Goal: Navigation & Orientation: Find specific page/section

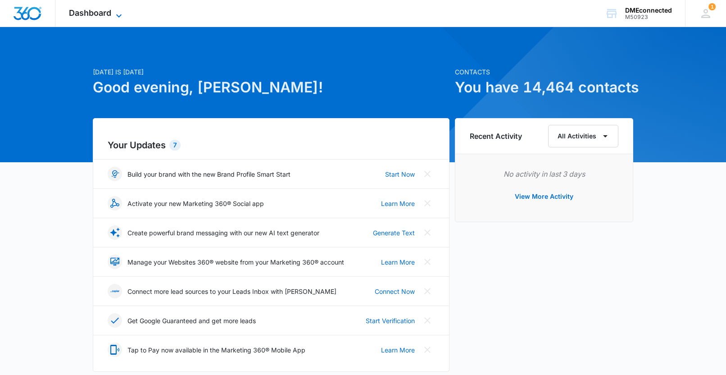
click at [114, 12] on icon at bounding box center [118, 15] width 11 height 11
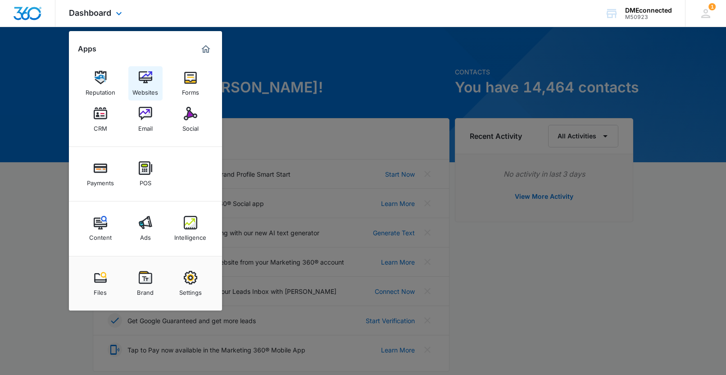
click at [144, 81] on img at bounding box center [146, 78] width 14 height 14
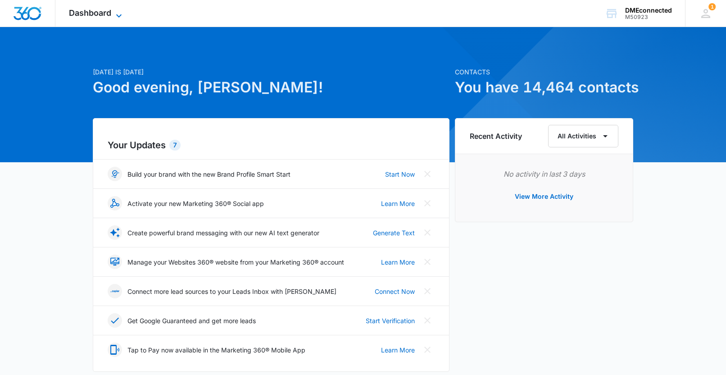
click at [121, 14] on icon at bounding box center [118, 15] width 11 height 11
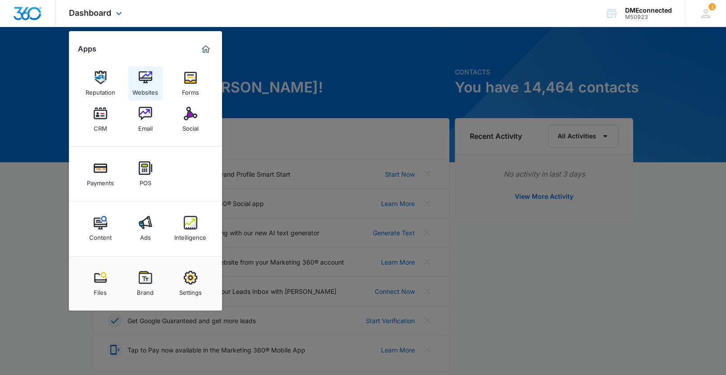
click at [140, 80] on img at bounding box center [146, 78] width 14 height 14
